Goal: Find specific page/section: Find specific page/section

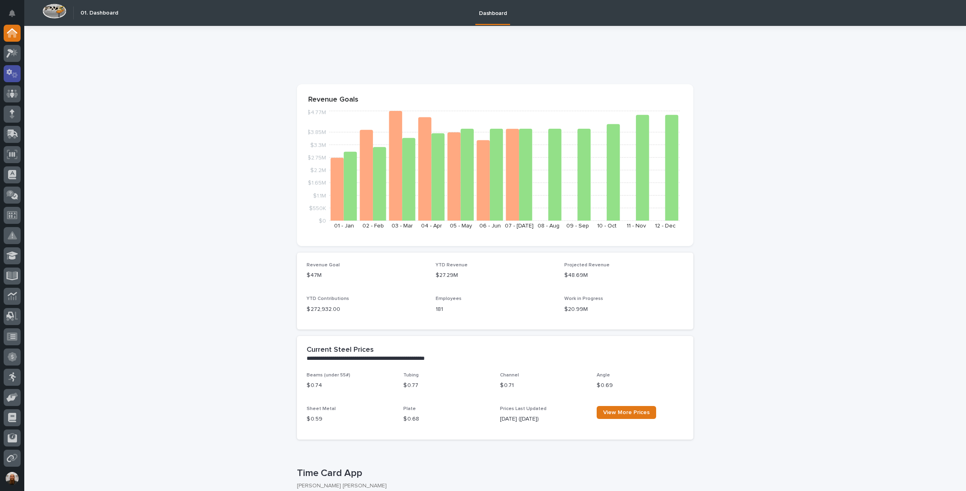
drag, startPoint x: 0, startPoint y: 0, endPoint x: 12, endPoint y: 67, distance: 68.2
click at [12, 67] on div at bounding box center [12, 73] width 17 height 17
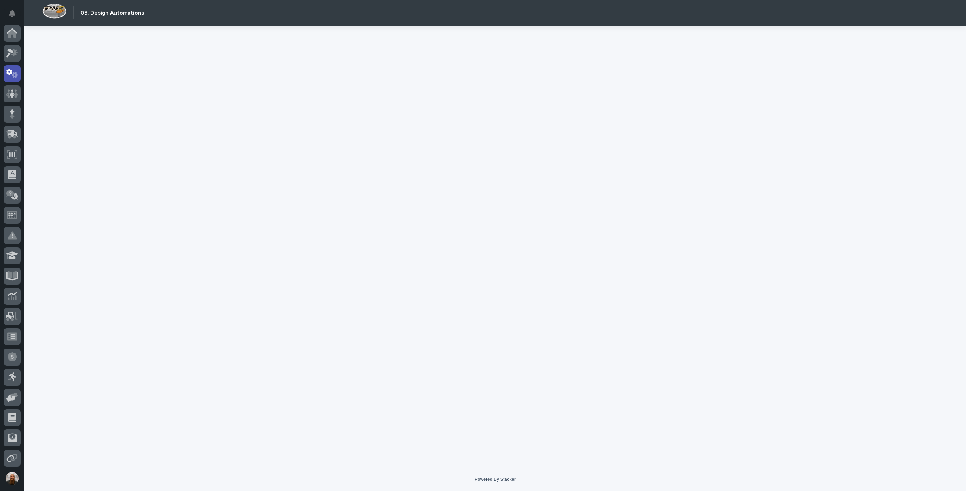
scroll to position [40, 0]
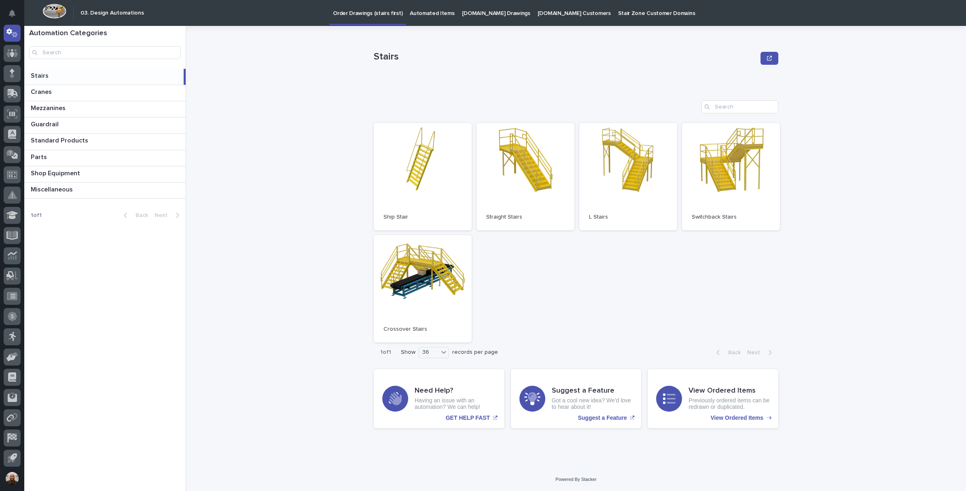
click at [552, 15] on p "[DOMAIN_NAME] Customers" at bounding box center [574, 8] width 73 height 17
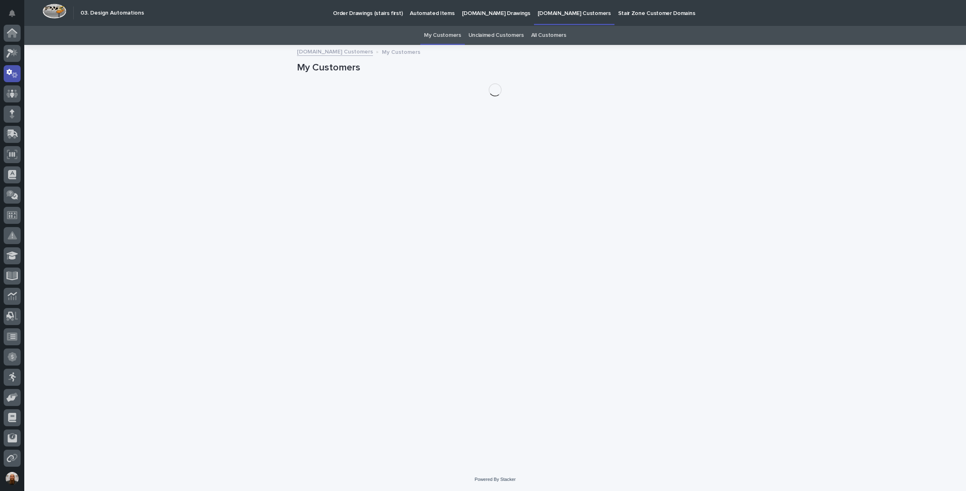
scroll to position [40, 0]
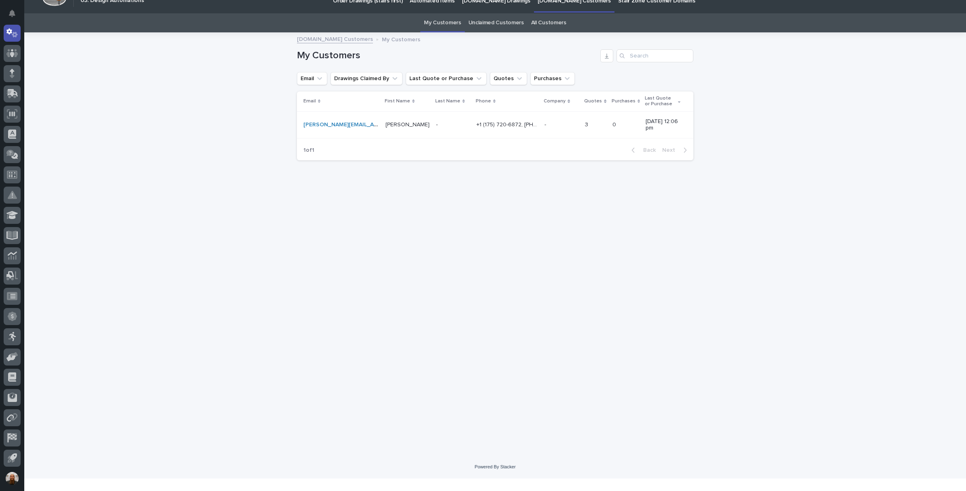
click at [558, 20] on link "All Customers" at bounding box center [548, 22] width 35 height 19
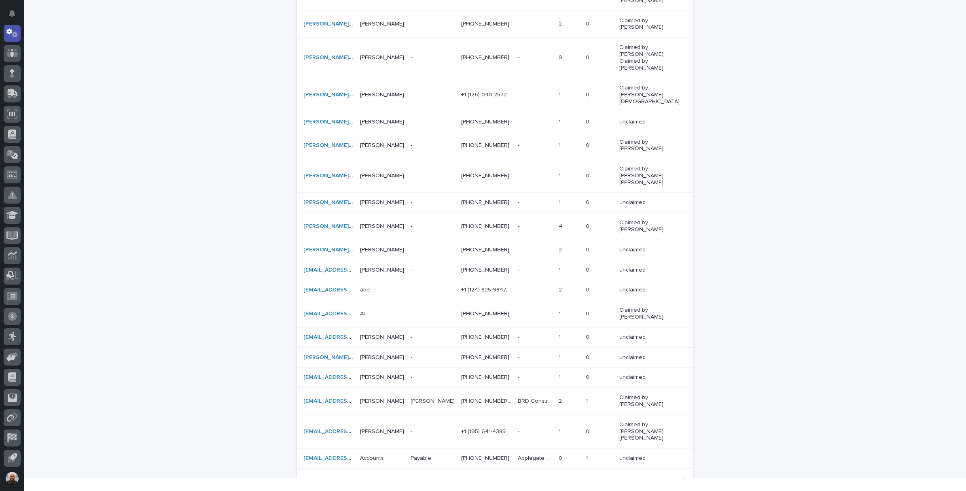
scroll to position [469, 0]
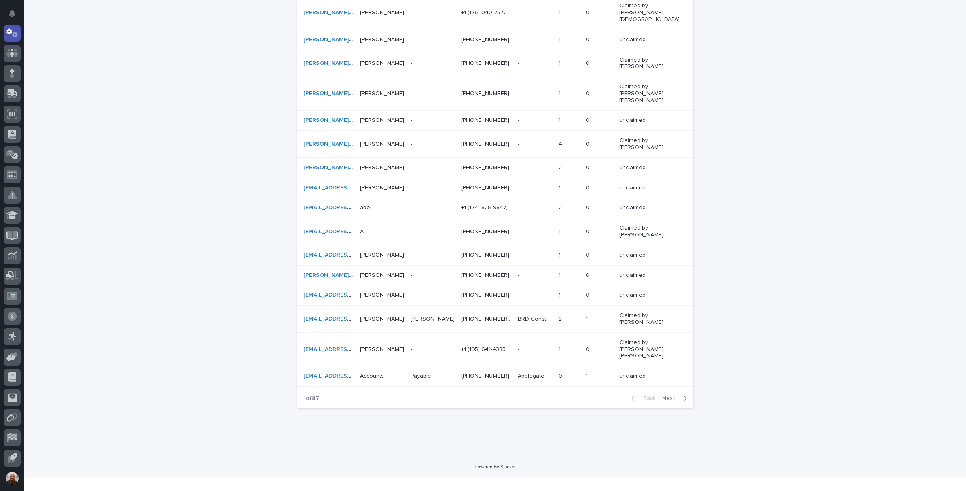
click at [669, 401] on span "Next" at bounding box center [671, 398] width 18 height 6
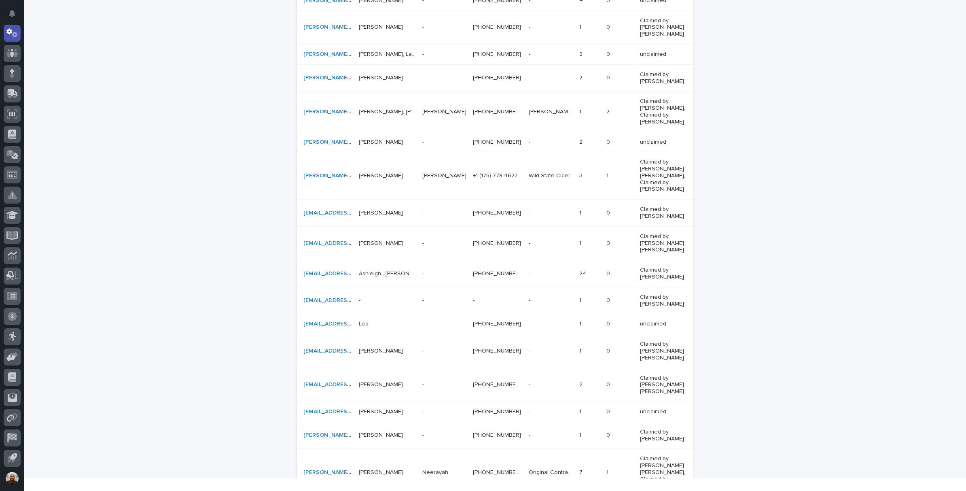
scroll to position [564, 0]
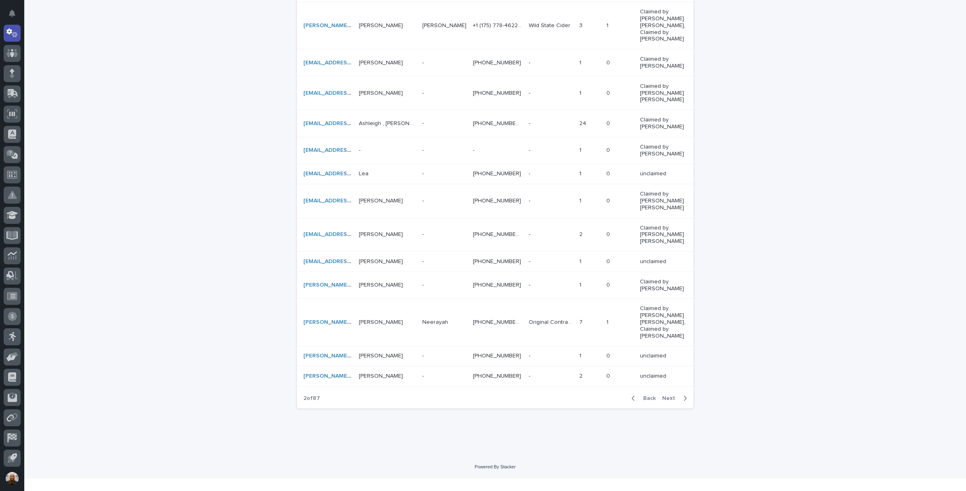
click at [639, 401] on span "Back" at bounding box center [647, 398] width 17 height 6
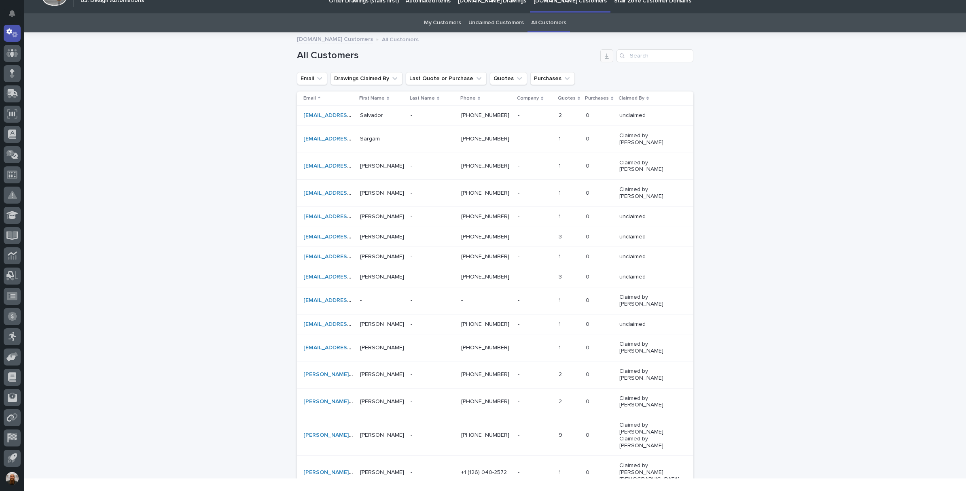
click at [604, 54] on icon "button" at bounding box center [607, 56] width 6 height 6
